Goal: Task Accomplishment & Management: Use online tool/utility

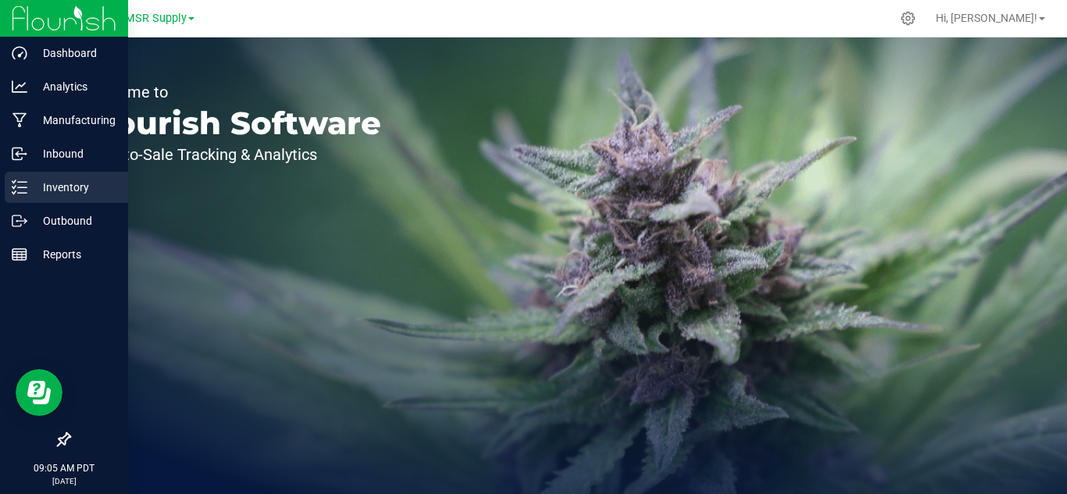
click at [37, 183] on p "Inventory" at bounding box center [74, 187] width 94 height 19
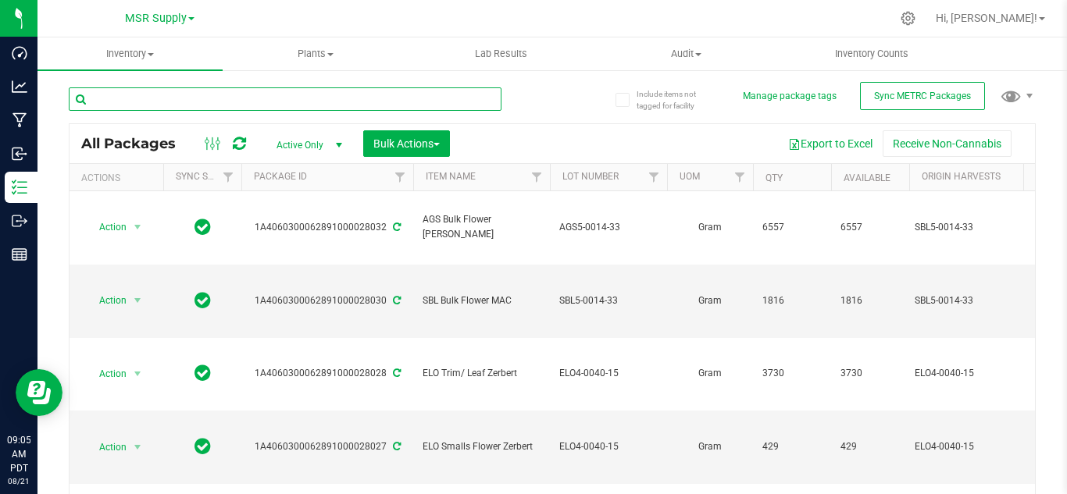
click at [215, 102] on input "text" at bounding box center [285, 98] width 433 height 23
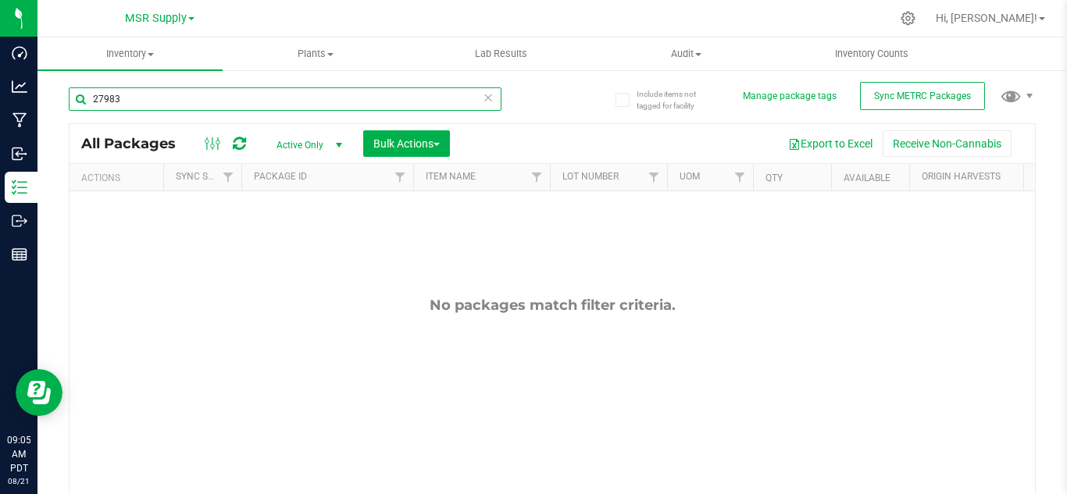
type input "27983"
click at [330, 146] on span "select" at bounding box center [339, 145] width 20 height 22
click at [292, 234] on li "All" at bounding box center [305, 239] width 84 height 23
click at [195, 96] on input "27983" at bounding box center [285, 98] width 433 height 23
type input "27984"
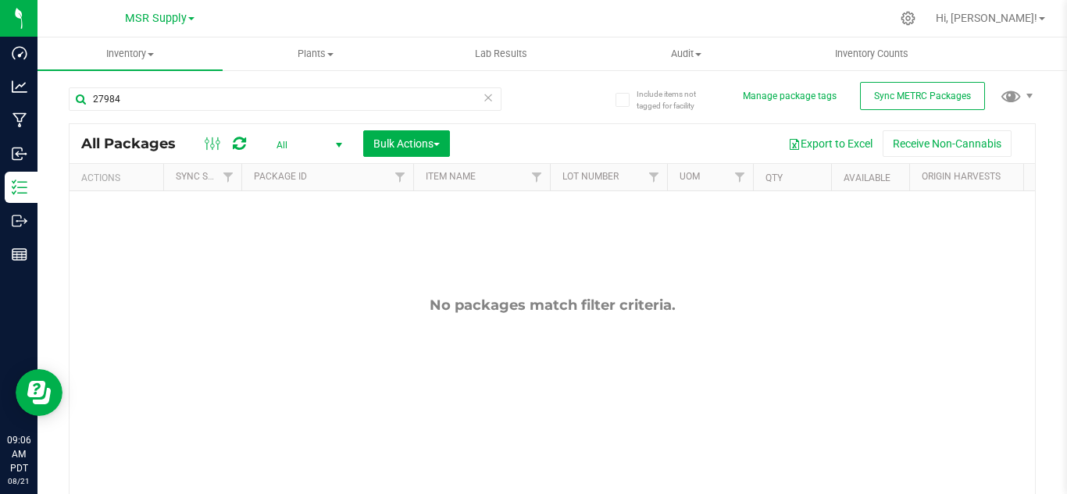
click at [484, 100] on icon at bounding box center [488, 96] width 11 height 19
